Goal: Information Seeking & Learning: Learn about a topic

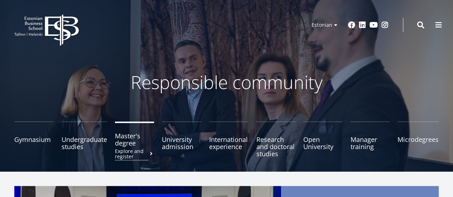
click at [134, 141] on font "Master's degree" at bounding box center [127, 140] width 25 height 16
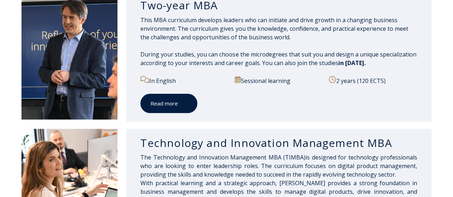
scroll to position [394, 0]
click at [167, 103] on font "Read more" at bounding box center [165, 103] width 28 height 7
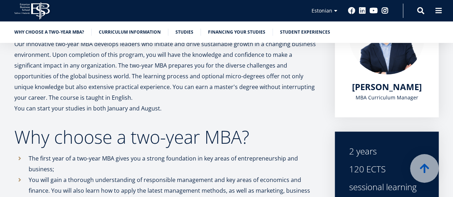
scroll to position [143, 0]
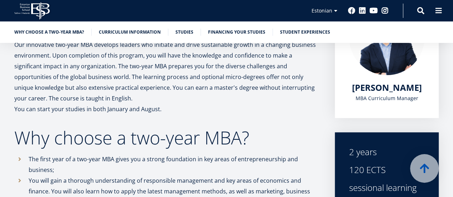
drag, startPoint x: 354, startPoint y: 98, endPoint x: 421, endPoint y: 100, distance: 66.7
click at [421, 100] on div "MBA Curriculum Manager" at bounding box center [386, 98] width 75 height 11
copy font "MBA Curriculum Manager"
